Goal: Complete application form

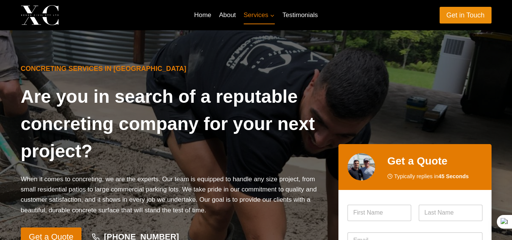
click at [457, 20] on link "Get in Touch" at bounding box center [465, 15] width 52 height 16
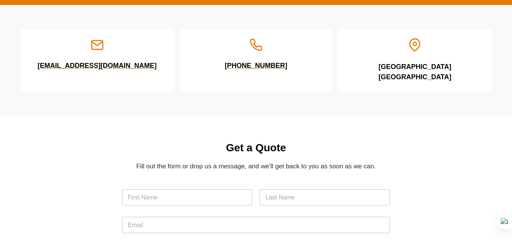
scroll to position [114, 0]
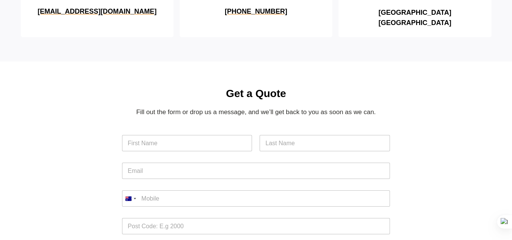
click at [233, 141] on div "Name * First Last" at bounding box center [256, 143] width 268 height 28
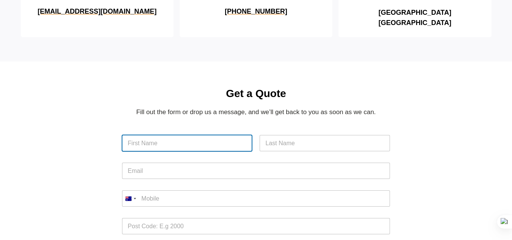
drag, startPoint x: 222, startPoint y: 134, endPoint x: 200, endPoint y: 141, distance: 23.1
click at [219, 135] on input "First" at bounding box center [187, 143] width 130 height 16
type input "[PERSON_NAME]"
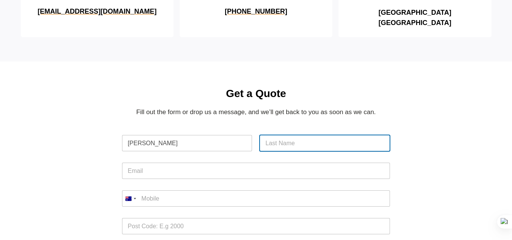
type input "[PERSON_NAME]"
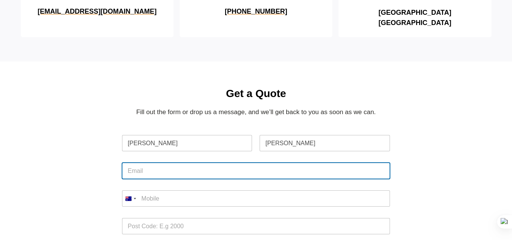
type input "[PERSON_NAME][EMAIL_ADDRESS][DOMAIN_NAME]"
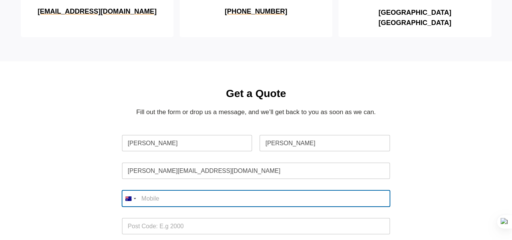
type input "0483 986 011"
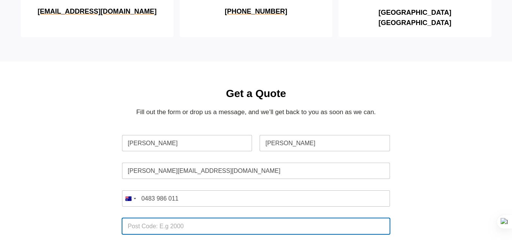
type input "2067"
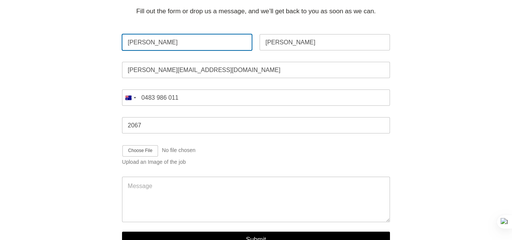
scroll to position [227, 0]
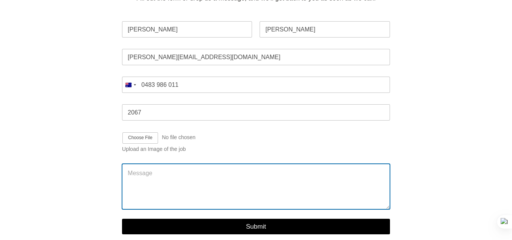
click at [174, 181] on textarea "Message" at bounding box center [256, 186] width 268 height 45
paste textarea "Hi, I’m [PERSON_NAME] from Top Estimators. For over 15 years, we’ve prepared ac…"
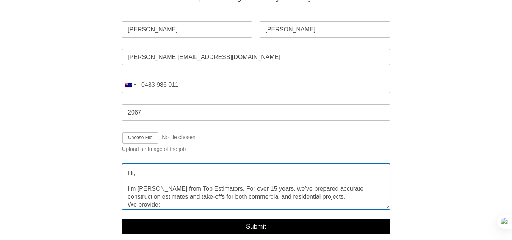
scroll to position [39, 0]
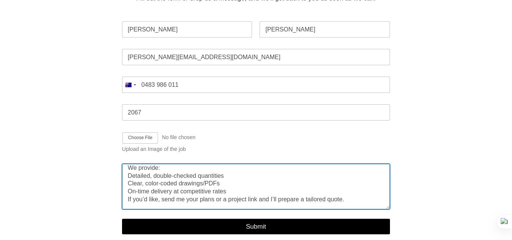
type textarea "Hi, I’m [PERSON_NAME] from Top Estimators. For over 15 years, we’ve prepared ac…"
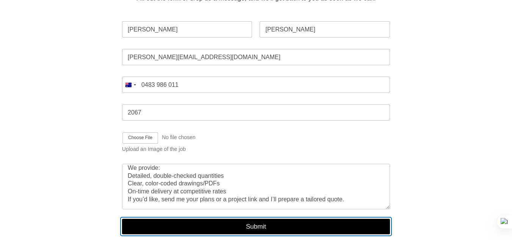
click at [255, 219] on button "Submit" at bounding box center [256, 227] width 268 height 16
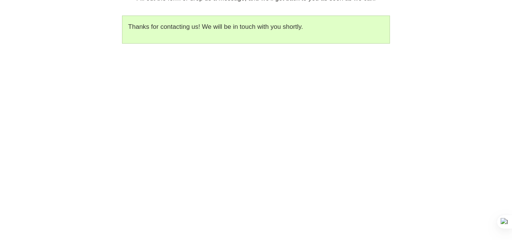
scroll to position [195, 0]
